Goal: Information Seeking & Learning: Find contact information

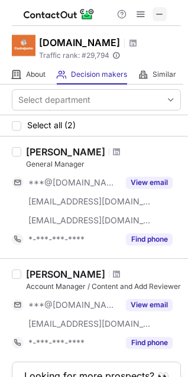
click at [161, 14] on span at bounding box center [159, 13] width 9 height 9
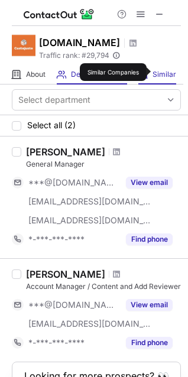
click at [155, 72] on span "Similar" at bounding box center [164, 74] width 24 height 9
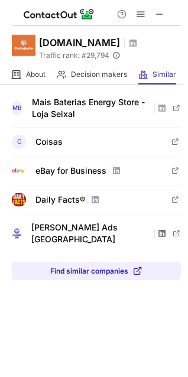
click at [157, 229] on span at bounding box center [161, 233] width 9 height 9
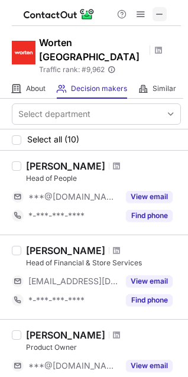
click at [159, 15] on span at bounding box center [159, 13] width 9 height 9
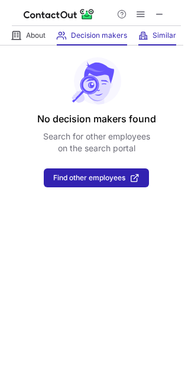
click at [150, 38] on div "Similar Similar Companies" at bounding box center [157, 35] width 38 height 19
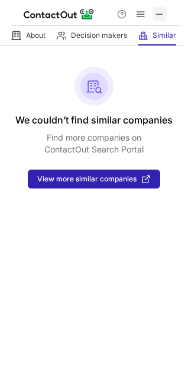
click at [164, 12] on button at bounding box center [159, 14] width 14 height 14
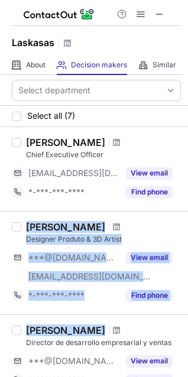
drag, startPoint x: 27, startPoint y: 222, endPoint x: 119, endPoint y: 325, distance: 138.0
copy div "[PERSON_NAME] Designer Produto & 3D Artist ***@[DOMAIN_NAME] [EMAIL_ADDRESS][DO…"
click at [159, 13] on span at bounding box center [159, 13] width 9 height 9
